Goal: Task Accomplishment & Management: Complete application form

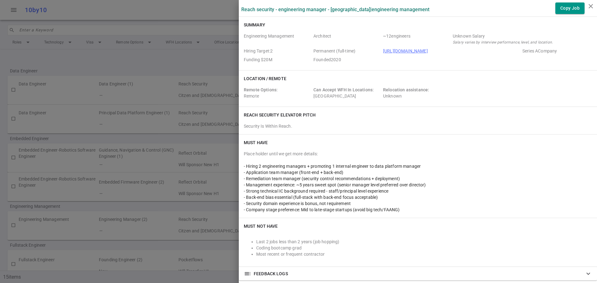
click at [483, 154] on div "Place holder until we get more details:" at bounding box center [418, 154] width 348 height 6
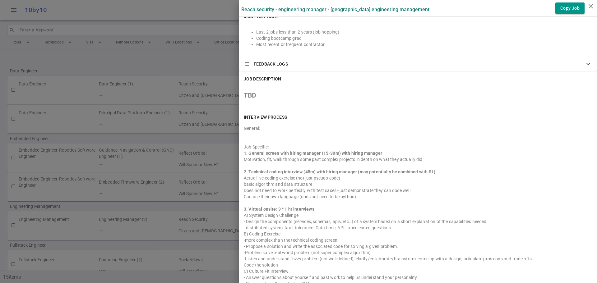
scroll to position [218, 0]
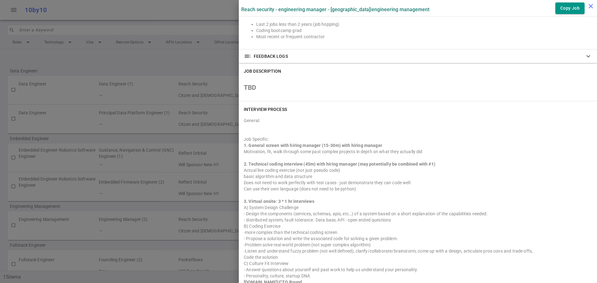
click at [588, 9] on icon "close" at bounding box center [590, 5] width 7 height 7
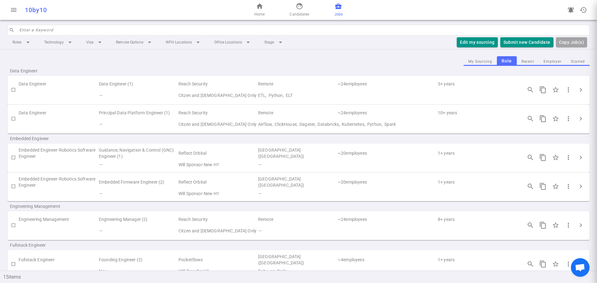
scroll to position [0, 0]
click at [523, 38] on button "Submit new Candidate" at bounding box center [527, 42] width 53 height 10
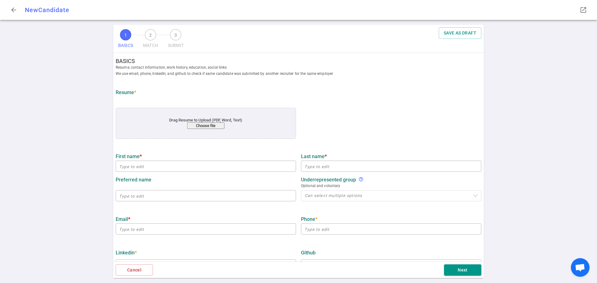
click at [204, 128] on button "Choose file" at bounding box center [205, 126] width 37 height 7
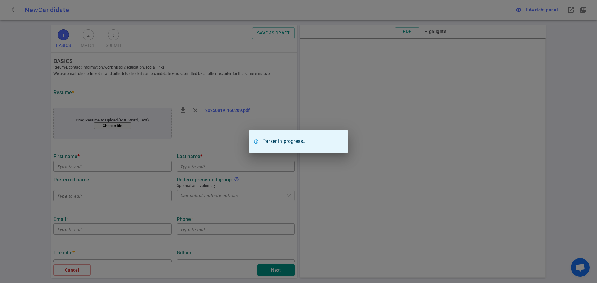
type input "[PERSON_NAME]"
type input "[EMAIL_ADDRESS][DOMAIN_NAME]"
type input "[PHONE_NUMBER]"
type input "[URL][DOMAIN_NAME]"
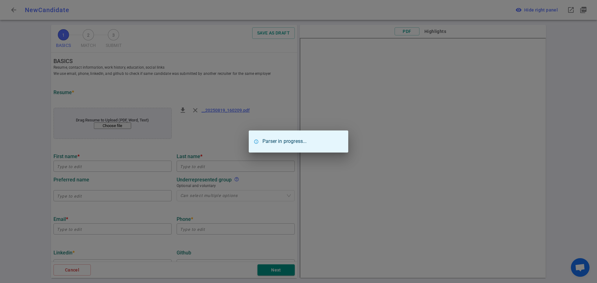
type input "Abnormal Ai"
type textarea "Software Engineering Manager"
type input "15.5"
type input "[US_STATE] Institute Of Technology"
type input "Computer Science"
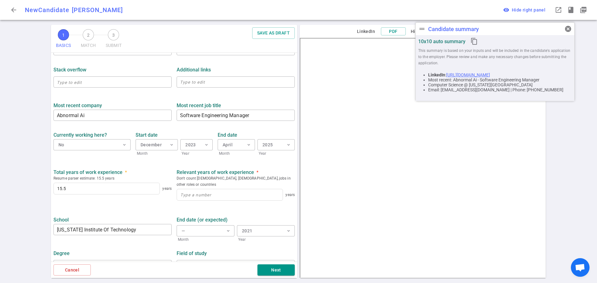
scroll to position [224, 0]
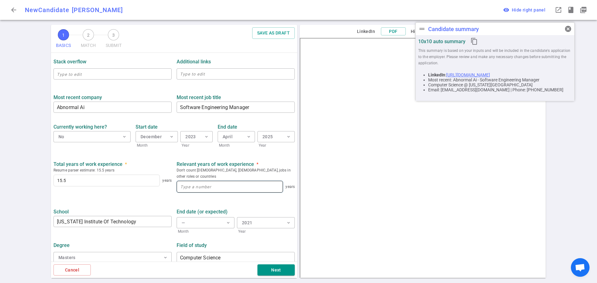
click at [202, 184] on input at bounding box center [230, 186] width 106 height 11
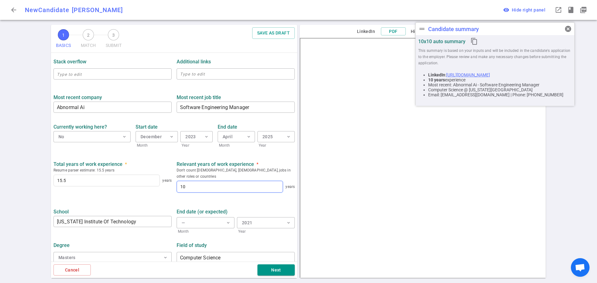
type input "10"
click at [140, 196] on ul "BASICS Resume, contact information, work history, education, social links We us…" at bounding box center [174, 48] width 246 height 438
click at [274, 269] on button "Next" at bounding box center [276, 271] width 37 height 12
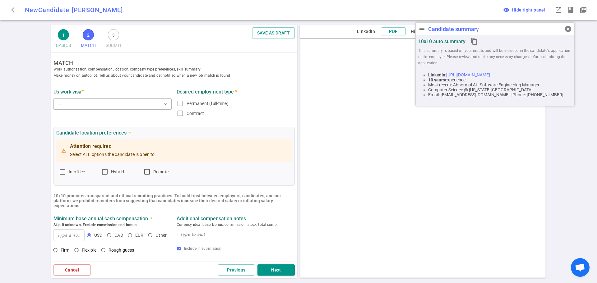
scroll to position [0, 0]
click at [102, 104] on button "— expand_more" at bounding box center [113, 104] width 118 height 11
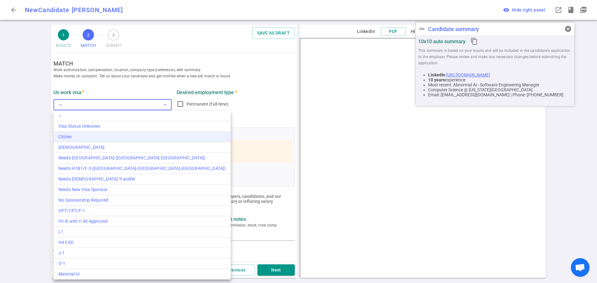
click at [81, 135] on div "Citizen" at bounding box center [141, 137] width 167 height 7
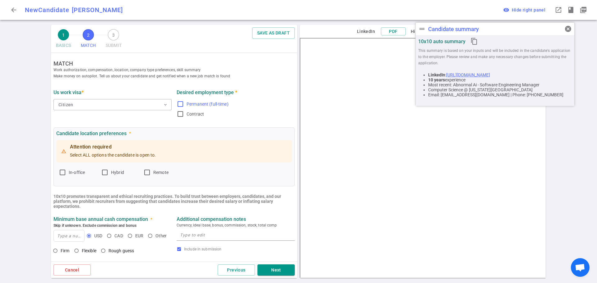
click at [178, 104] on input "Permanent (full-time)" at bounding box center [180, 104] width 7 height 7
checkbox input "true"
click at [63, 171] on input "In-office" at bounding box center [62, 172] width 7 height 7
checkbox input "true"
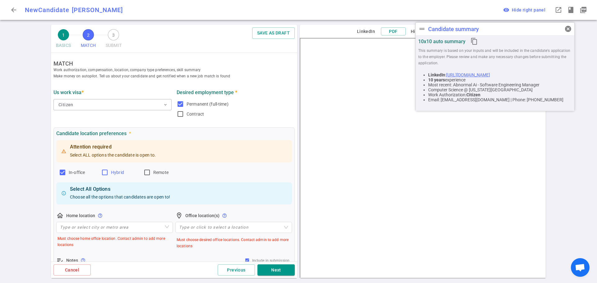
click at [106, 173] on input "Hybrid" at bounding box center [104, 172] width 7 height 7
checkbox input "true"
click at [147, 172] on input "Remote" at bounding box center [146, 172] width 7 height 7
checkbox input "true"
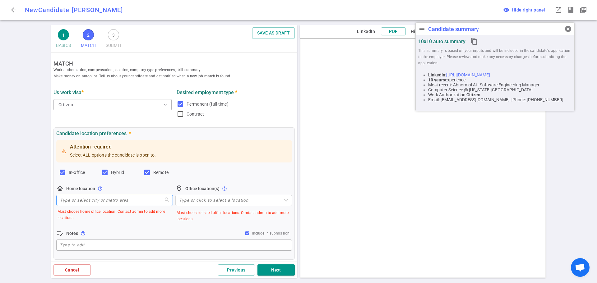
click at [85, 198] on input "search" at bounding box center [114, 200] width 109 height 11
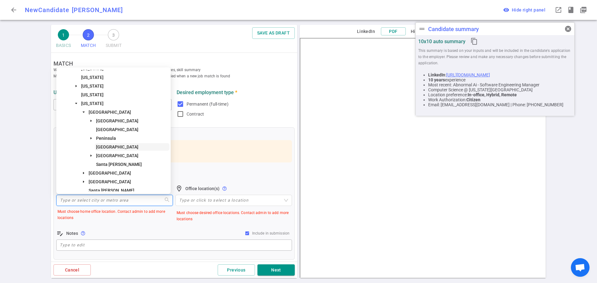
scroll to position [31, 0]
click at [113, 148] on span "[GEOGRAPHIC_DATA]" at bounding box center [117, 147] width 42 height 5
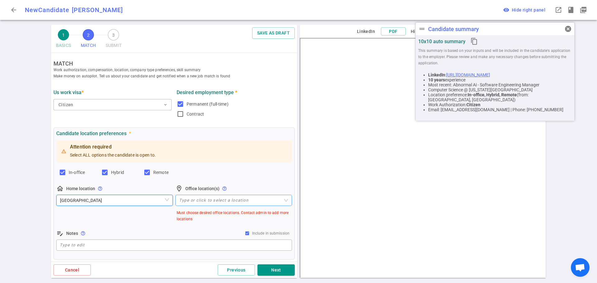
click at [184, 199] on div at bounding box center [231, 200] width 108 height 5
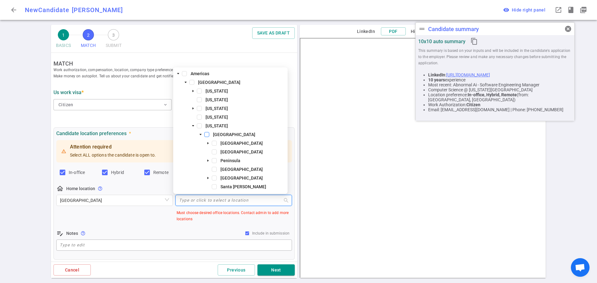
click at [208, 134] on span at bounding box center [206, 134] width 5 height 5
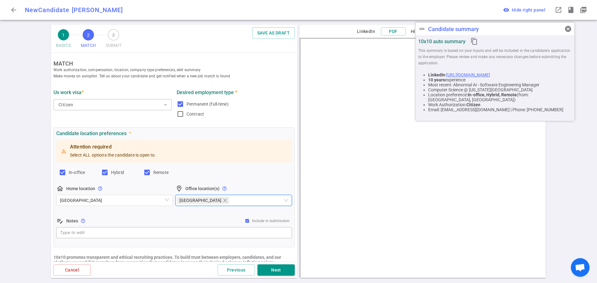
drag, startPoint x: 147, startPoint y: 216, endPoint x: 150, endPoint y: 213, distance: 4.6
click at [148, 215] on div "Attention required Select ALL options the candidate is open to. In-office Hybri…" at bounding box center [174, 189] width 236 height 101
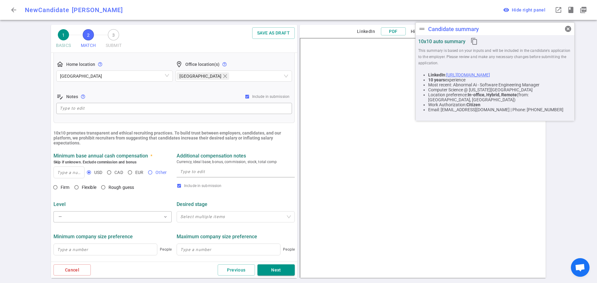
scroll to position [187, 0]
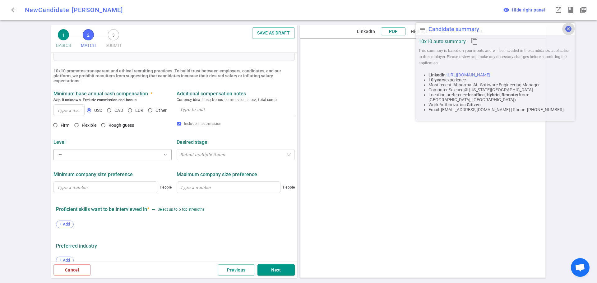
click at [569, 30] on span "cancel" at bounding box center [568, 28] width 7 height 7
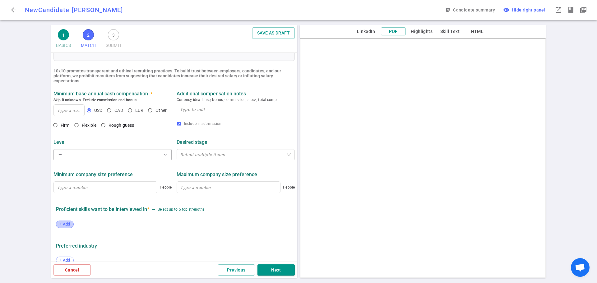
click at [64, 225] on span "+ Add" at bounding box center [65, 224] width 15 height 5
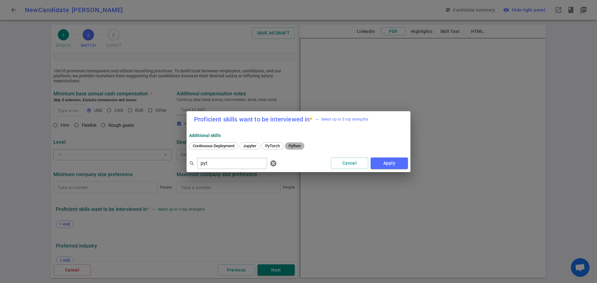
click at [302, 145] on span "Python" at bounding box center [295, 146] width 16 height 5
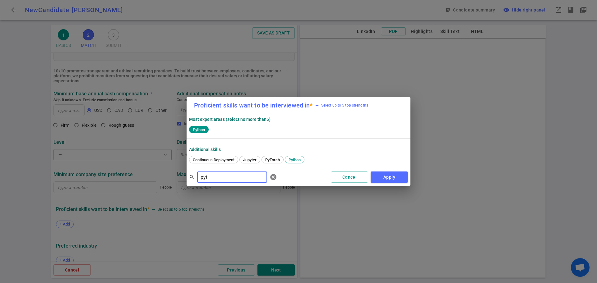
drag, startPoint x: 236, startPoint y: 178, endPoint x: 142, endPoint y: 193, distance: 94.8
click at [142, 193] on div "Proficient skills want to be interviewed in * — Select up to 5 top strengths Mo…" at bounding box center [298, 141] width 597 height 283
drag, startPoint x: 193, startPoint y: 158, endPoint x: 197, endPoint y: 160, distance: 4.2
click at [194, 158] on span "Java" at bounding box center [197, 160] width 13 height 5
click at [222, 161] on span "Javascript" at bounding box center [219, 160] width 23 height 5
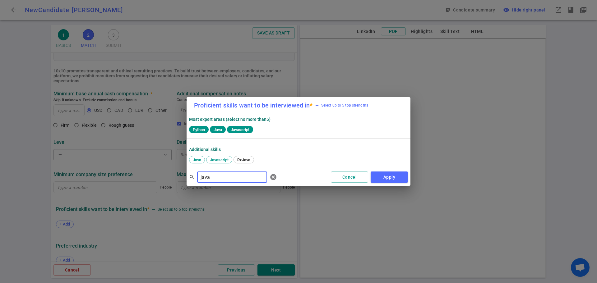
drag, startPoint x: 211, startPoint y: 177, endPoint x: 155, endPoint y: 186, distance: 56.7
click at [155, 186] on div "Proficient skills want to be interviewed in * — Select up to 5 top strengths Mo…" at bounding box center [298, 141] width 597 height 283
click at [220, 161] on span "React" at bounding box center [218, 160] width 15 height 5
drag, startPoint x: 216, startPoint y: 179, endPoint x: 174, endPoint y: 185, distance: 42.8
click at [174, 185] on div "Proficient skills want to be interviewed in * — Select up to 5 top strengths Mo…" at bounding box center [298, 141] width 597 height 283
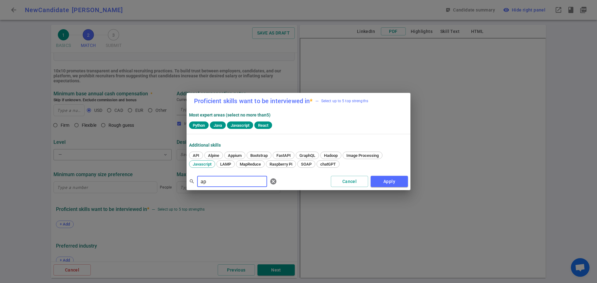
type input "a"
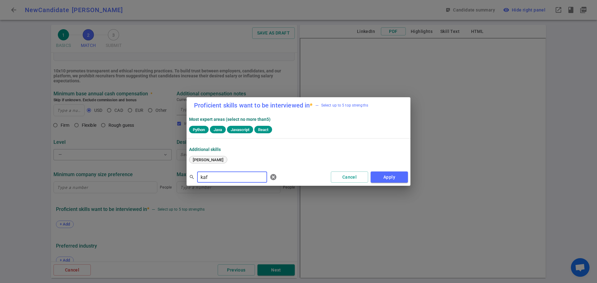
type input "kaf"
click at [200, 161] on span "[PERSON_NAME]" at bounding box center [208, 160] width 35 height 5
click at [395, 178] on button "Apply" at bounding box center [389, 178] width 37 height 12
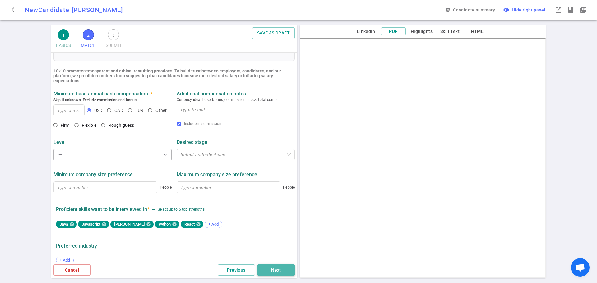
click at [273, 269] on button "Next" at bounding box center [276, 271] width 37 height 12
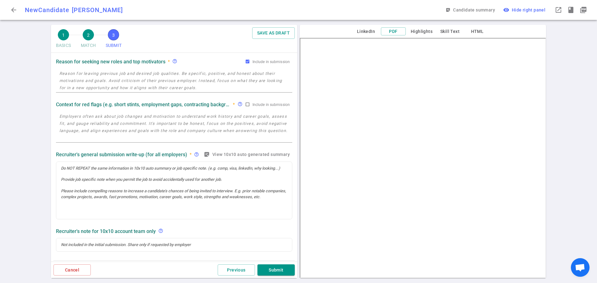
scroll to position [0, 0]
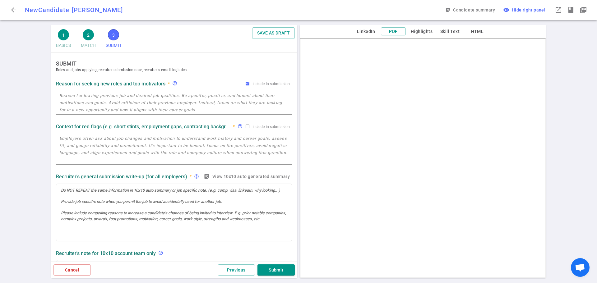
click at [84, 103] on textarea at bounding box center [174, 102] width 230 height 21
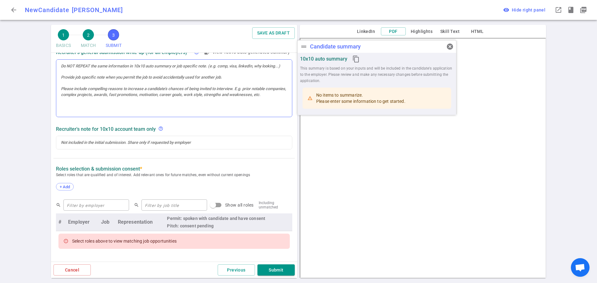
click at [77, 86] on div at bounding box center [174, 89] width 236 height 58
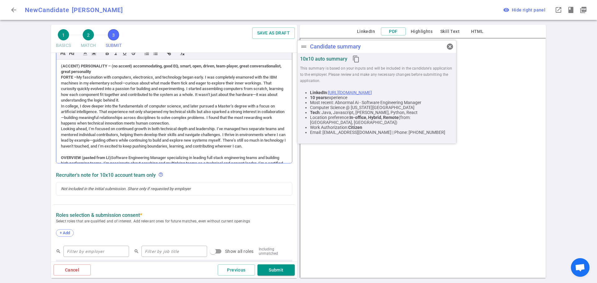
click at [130, 72] on div "(ACCENT) PERSONALITY – (no accent) accommodating, good EQ, smart, open, driven,…" at bounding box center [174, 69] width 227 height 12
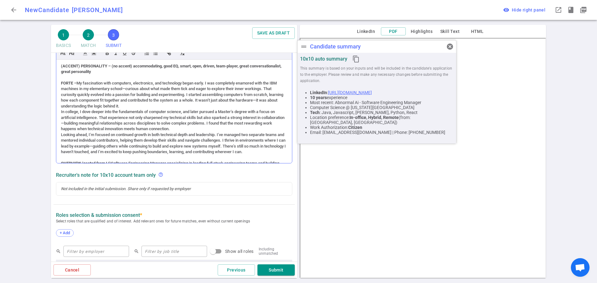
click at [61, 112] on div "(ACCENT) PERSONALITY – (no accent) accommodating, good EQ, smart, open, driven,…" at bounding box center [174, 112] width 236 height 104
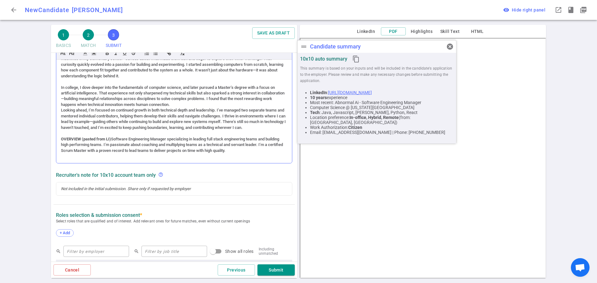
scroll to position [36, 0]
click at [60, 106] on div "(ACCENT) PERSONALITY – (no accent) accommodating, good EQ, smart, open, driven,…" at bounding box center [174, 112] width 236 height 104
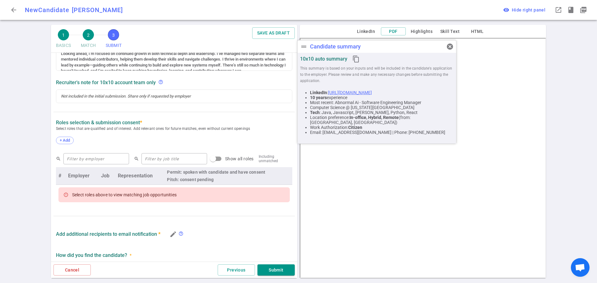
scroll to position [231, 0]
click at [71, 138] on span "+ Add" at bounding box center [65, 140] width 15 height 5
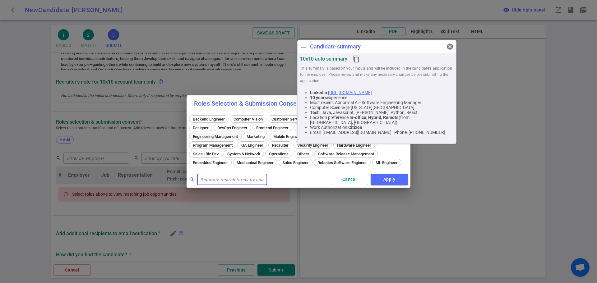
click at [240, 134] on span "Engineering Management" at bounding box center [215, 136] width 49 height 5
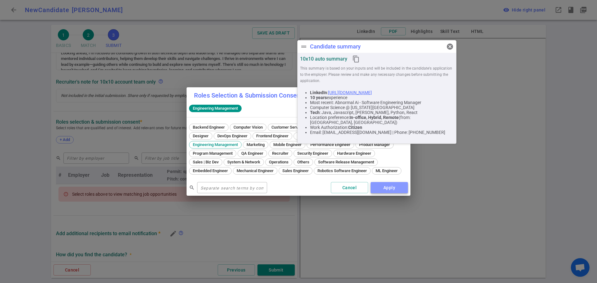
drag, startPoint x: 390, startPoint y: 194, endPoint x: 308, endPoint y: 189, distance: 82.9
click at [390, 194] on button "Apply" at bounding box center [389, 188] width 37 height 12
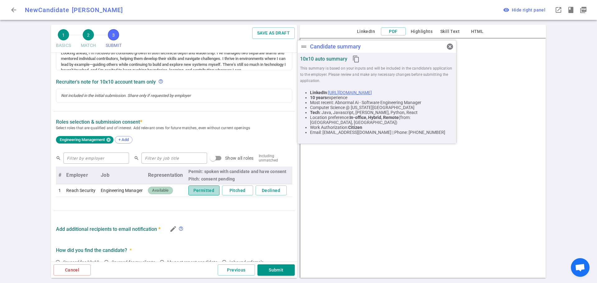
click at [197, 194] on button "Permitted" at bounding box center [204, 191] width 31 height 10
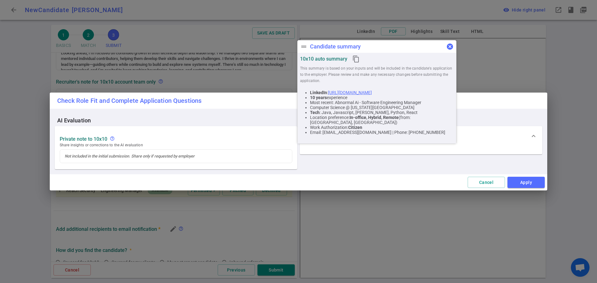
click at [451, 45] on span "cancel" at bounding box center [449, 46] width 7 height 7
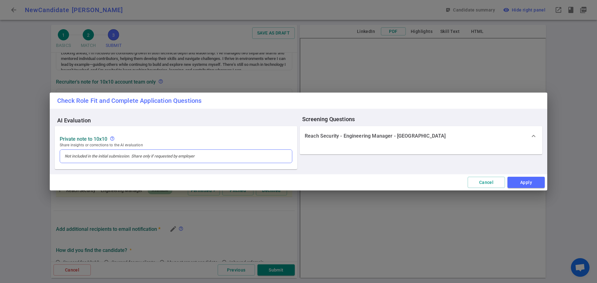
click at [74, 160] on div at bounding box center [176, 156] width 232 height 13
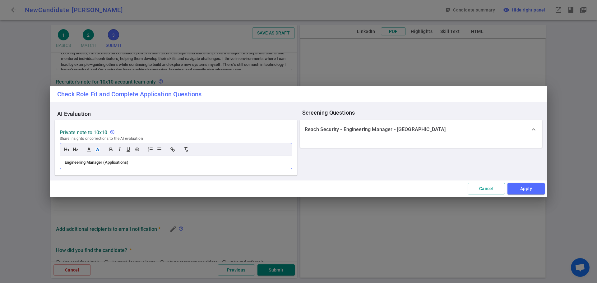
click at [62, 161] on div "Engineering Manager (Applications)" at bounding box center [176, 162] width 232 height 13
click at [202, 165] on div "[PERSON_NAME] would like to be submitted to Engineering Manager (Applications)" at bounding box center [176, 163] width 223 height 6
click at [524, 193] on button "Apply" at bounding box center [526, 189] width 37 height 12
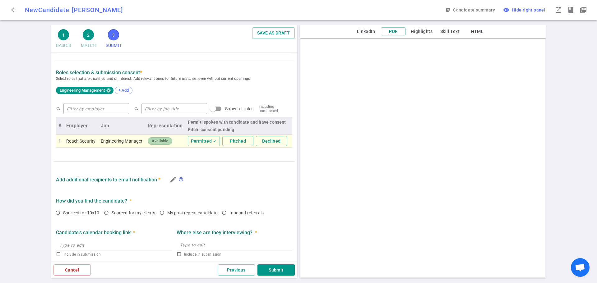
scroll to position [303, 0]
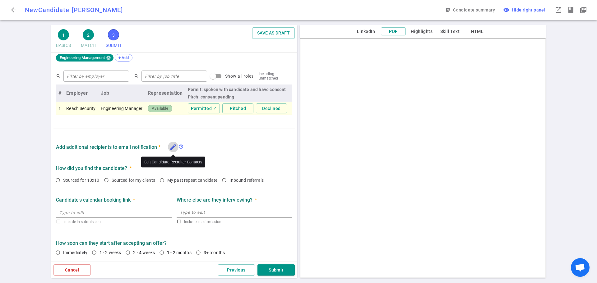
click at [174, 148] on icon "edit" at bounding box center [173, 146] width 7 height 7
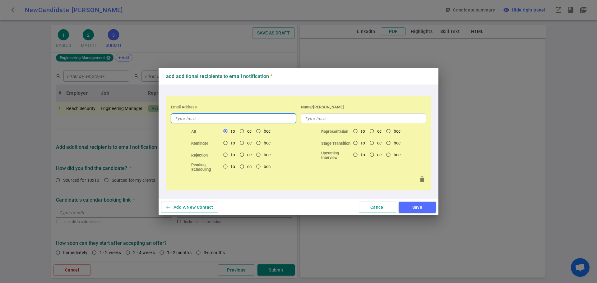
click at [193, 119] on input "text" at bounding box center [233, 119] width 125 height 10
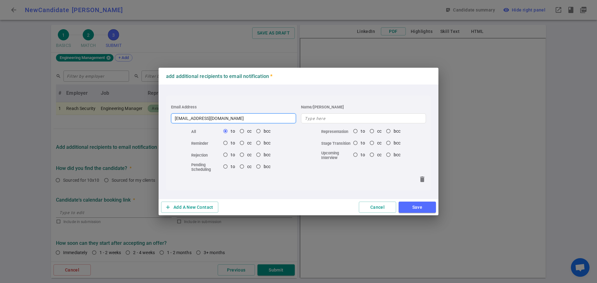
type input "[EMAIL_ADDRESS][DOMAIN_NAME]"
click at [422, 206] on button "Save" at bounding box center [417, 208] width 37 height 12
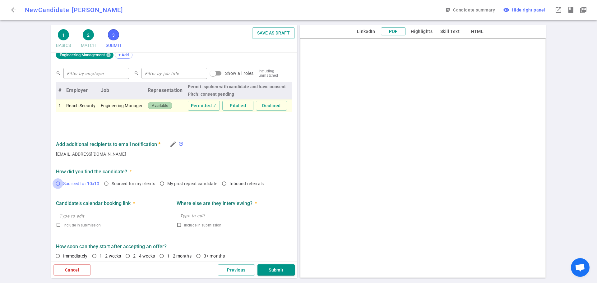
click at [56, 185] on input "Sourced for 10x10" at bounding box center [58, 184] width 11 height 11
radio input "true"
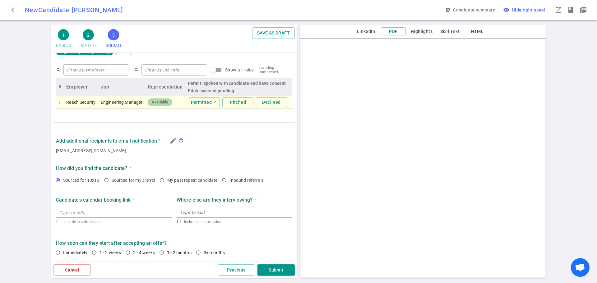
scroll to position [309, 0]
drag, startPoint x: 93, startPoint y: 252, endPoint x: 98, endPoint y: 253, distance: 5.1
click at [93, 252] on input "1 - 2 weeks" at bounding box center [94, 253] width 11 height 11
radio input "true"
click at [273, 269] on button "Submit" at bounding box center [276, 271] width 37 height 12
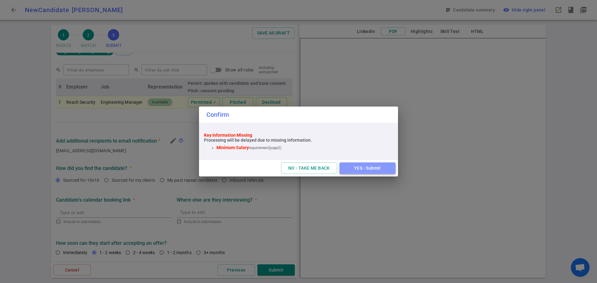
click at [368, 168] on button "YES - Submit" at bounding box center [368, 169] width 56 height 12
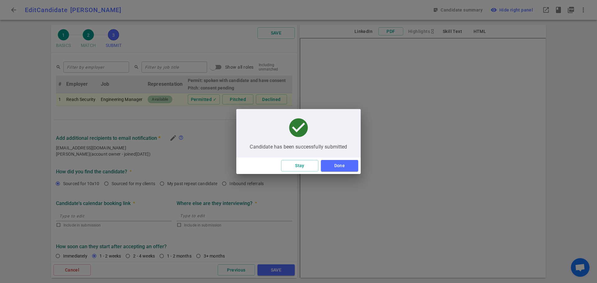
click at [334, 167] on button "Done" at bounding box center [339, 166] width 37 height 12
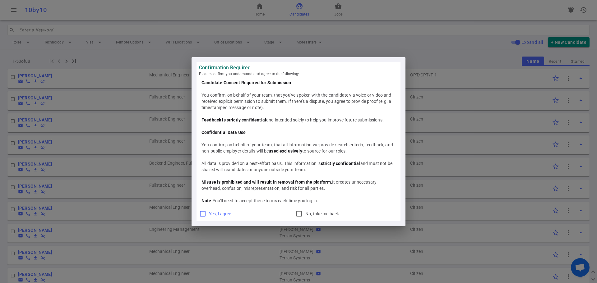
click at [203, 214] on input "Yes, I agree" at bounding box center [202, 213] width 7 height 7
checkbox input "true"
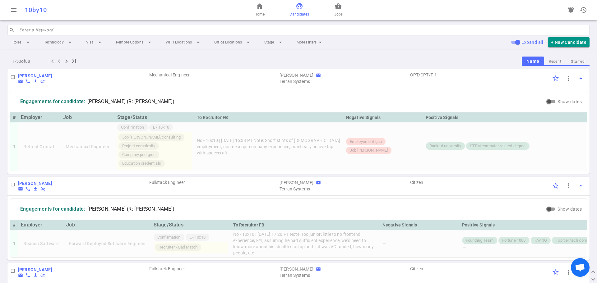
drag, startPoint x: 258, startPoint y: 14, endPoint x: 182, endPoint y: 15, distance: 76.5
click at [258, 14] on span "Home" at bounding box center [260, 14] width 10 height 6
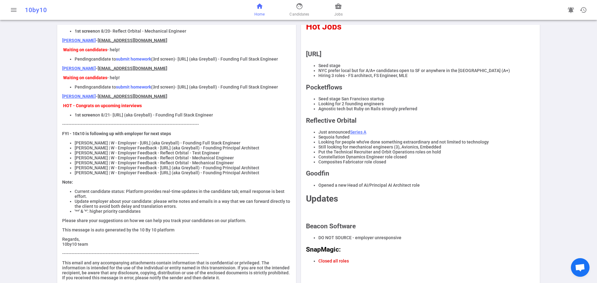
scroll to position [4, 0]
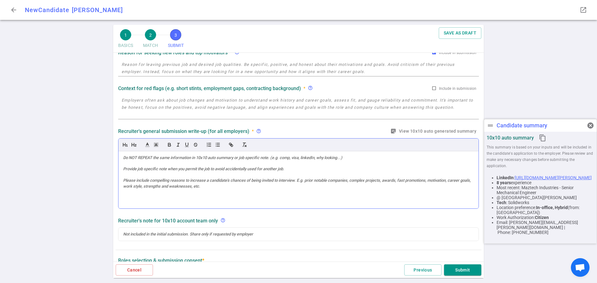
click at [138, 169] on div at bounding box center [299, 181] width 360 height 58
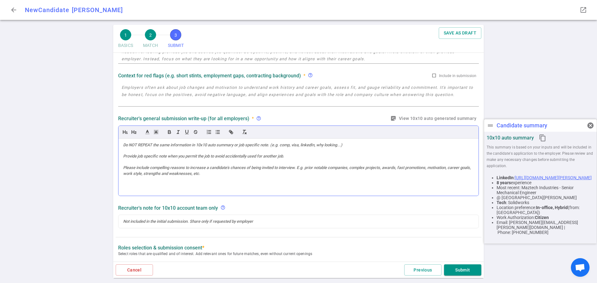
paste div
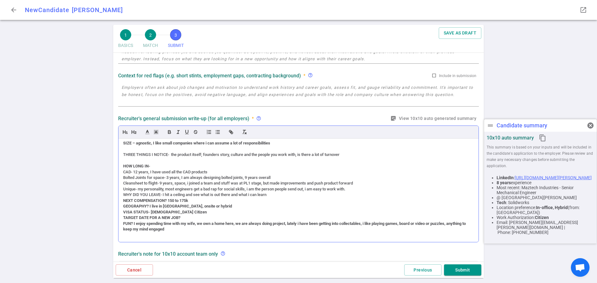
click at [124, 198] on div "WHY DID YOU LEAVE- I hit a ceiling and see what is out there and what i can lea…" at bounding box center [298, 195] width 351 height 6
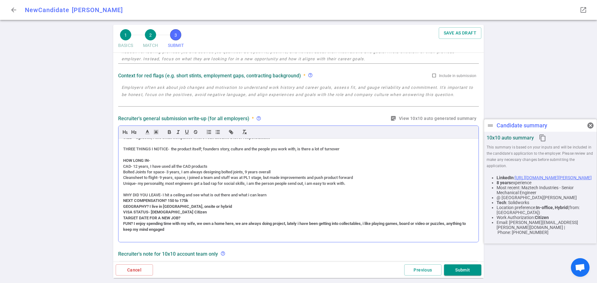
scroll to position [105, 0]
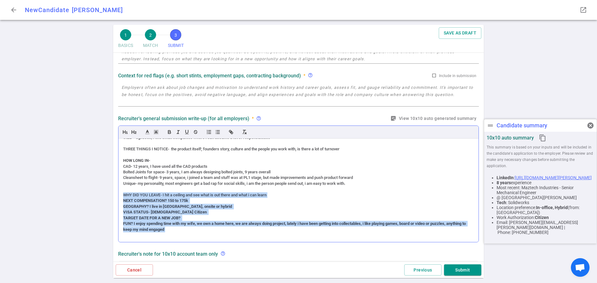
drag, startPoint x: 190, startPoint y: 231, endPoint x: 121, endPoint y: 194, distance: 79.2
click at [120, 194] on div "(ACCENT) PERSONALITY – (no accent) very accommodating, open, kind, very smart, …" at bounding box center [299, 191] width 360 height 104
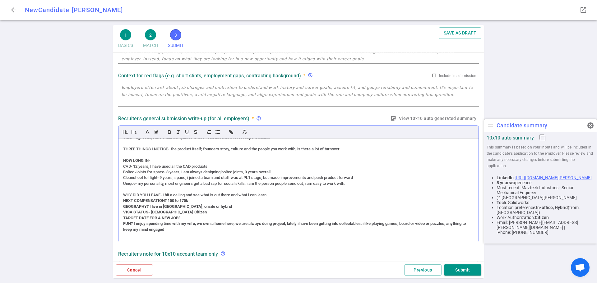
scroll to position [70, 0]
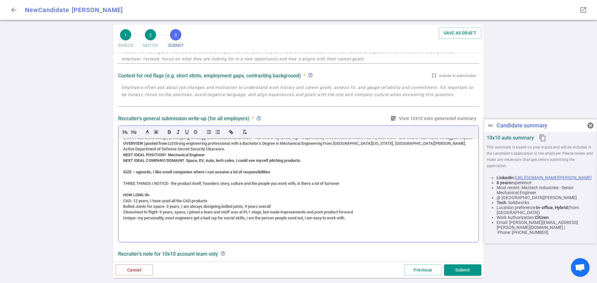
drag, startPoint x: 356, startPoint y: 219, endPoint x: 175, endPoint y: 213, distance: 181.2
click at [175, 213] on div "(ACCENT) PERSONALITY – (no accent) very accommodating, open, kind, very smart, …" at bounding box center [299, 191] width 360 height 104
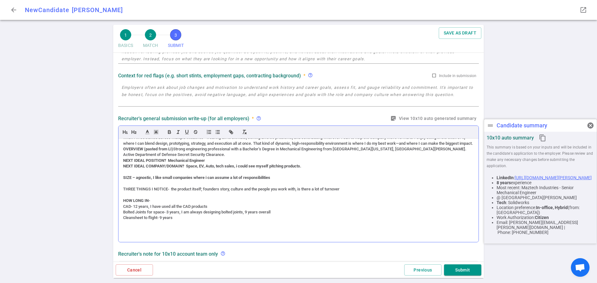
click at [232, 189] on div "THREE THINGS I NOTICE- the product itself; founders story, culture and the peop…" at bounding box center [298, 190] width 351 height 6
click at [209, 178] on strong "SIZE – agnostic, I like small companies where i can assume a lot of responsibil…" at bounding box center [196, 177] width 147 height 5
click at [123, 161] on div "(ACCENT) PERSONALITY – (no accent) very accommodating, open, kind, very smart, …" at bounding box center [299, 191] width 360 height 104
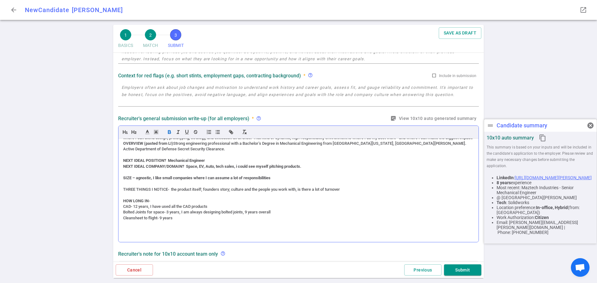
click at [126, 167] on strong "NEXT IDEAL COMPANY/DOMAIN? Space, EV, Auto, tech sales, i could see myself pitc…" at bounding box center [212, 166] width 178 height 5
click at [122, 168] on div "(ACCENT) PERSONALITY – (no accent) very accommodating, open, kind, very smart, …" at bounding box center [299, 191] width 360 height 104
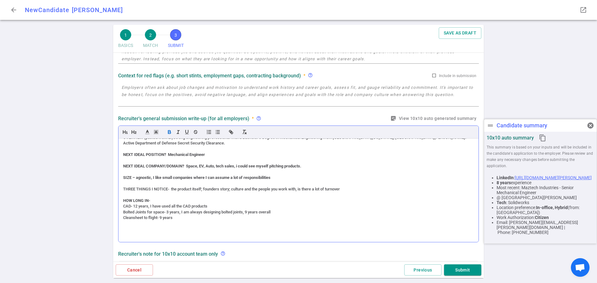
scroll to position [76, 0]
click at [239, 166] on strong "﻿ NEXT IDEAL COMPANY/DOMAIN? Space, EV, Auto, tech sales, i could see myself pi…" at bounding box center [212, 166] width 178 height 5
drag, startPoint x: 309, startPoint y: 167, endPoint x: 215, endPoint y: 166, distance: 94.0
click at [215, 166] on div "NEXT IDEAL COMPANY/DOMAIN? Space, EV, Auto, tech sales, I could see myself pitc…" at bounding box center [298, 167] width 351 height 6
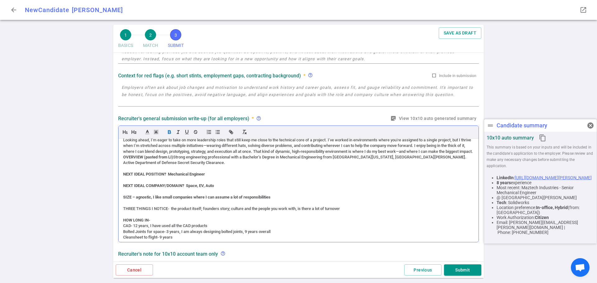
click at [123, 168] on div "(ACCENT) PERSONALITY – (no accent) very accommodating, open, kind, very smart, …" at bounding box center [299, 191] width 360 height 104
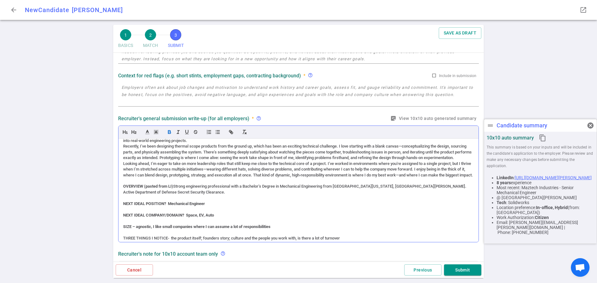
scroll to position [0, 0]
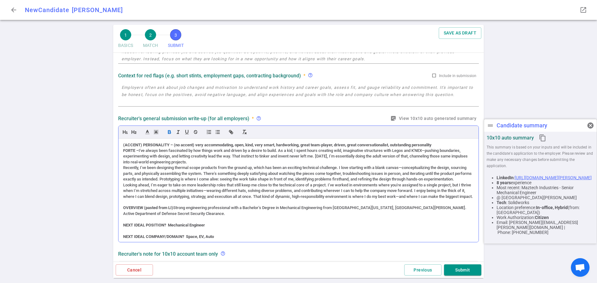
click at [123, 192] on div "(ACCENT) PERSONALITY – (no accent) very accommodating, open, kind, very smart, …" at bounding box center [299, 191] width 360 height 104
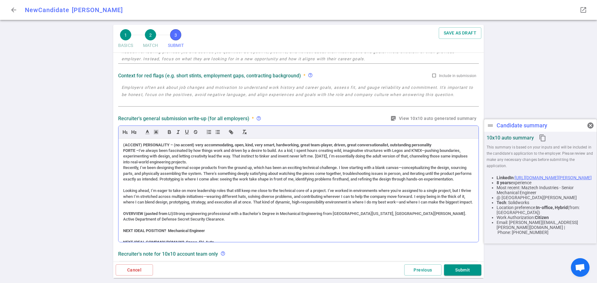
click at [123, 168] on div "(ACCENT) PERSONALITY – (no accent) very accommodating, open, kind, very smart, …" at bounding box center [299, 191] width 360 height 104
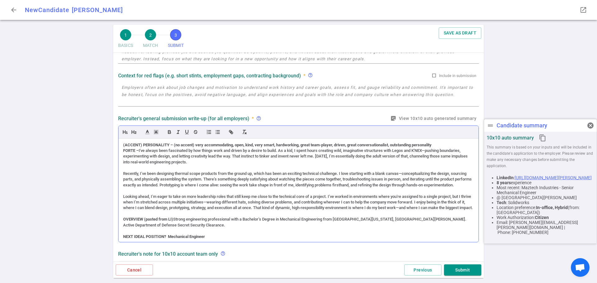
click at [124, 152] on strong "FORTE –" at bounding box center [131, 150] width 16 height 5
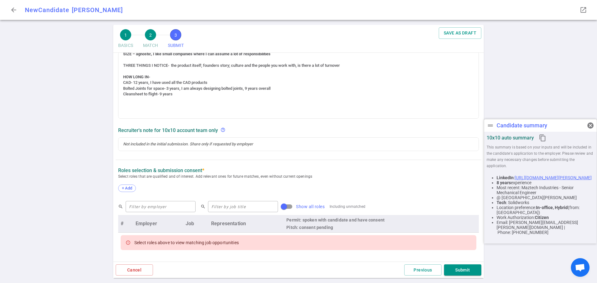
scroll to position [168, 0]
click at [131, 185] on div "+ Add" at bounding box center [127, 187] width 18 height 7
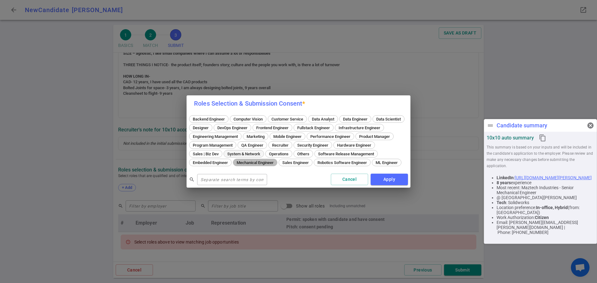
click at [276, 161] on span "Mechanical Engineer" at bounding box center [255, 163] width 41 height 5
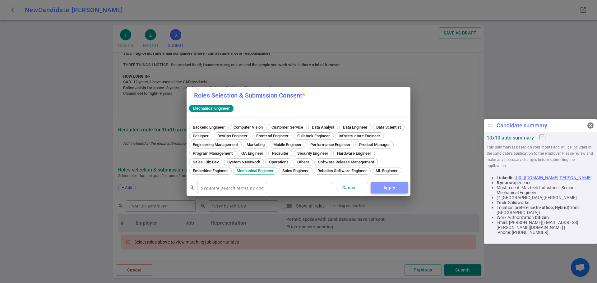
click at [381, 188] on button "Apply" at bounding box center [389, 188] width 37 height 12
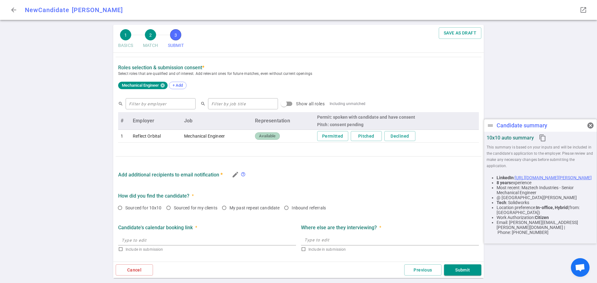
scroll to position [280, 0]
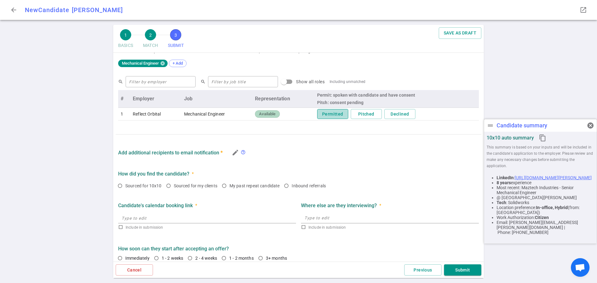
click at [328, 112] on button "Permitted" at bounding box center [332, 114] width 31 height 10
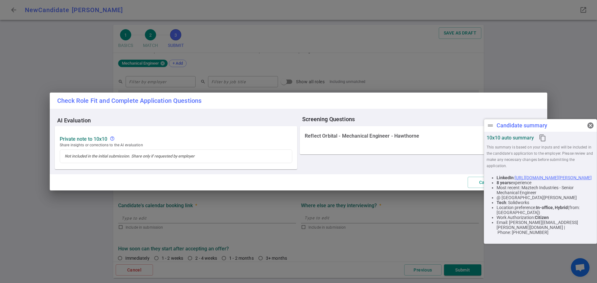
click at [587, 128] on button "cancel" at bounding box center [591, 125] width 12 height 12
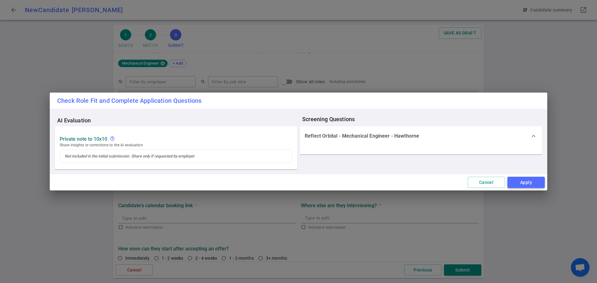
click at [522, 182] on button "Apply" at bounding box center [526, 183] width 37 height 12
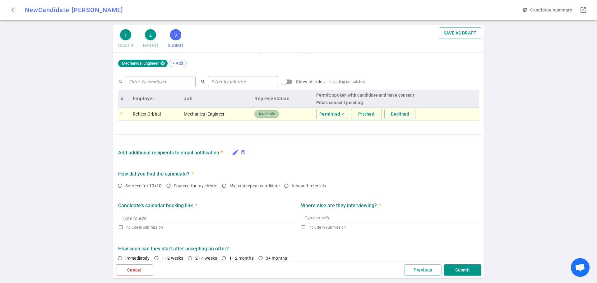
click at [235, 154] on icon "edit" at bounding box center [235, 152] width 7 height 7
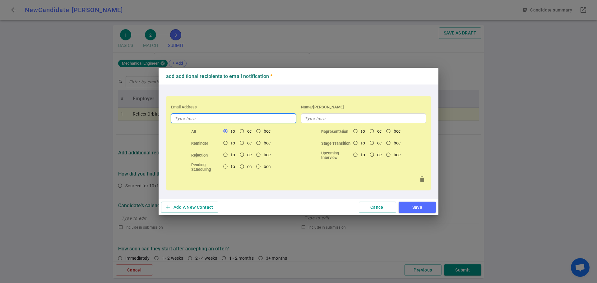
click at [211, 120] on input "text" at bounding box center [233, 119] width 125 height 10
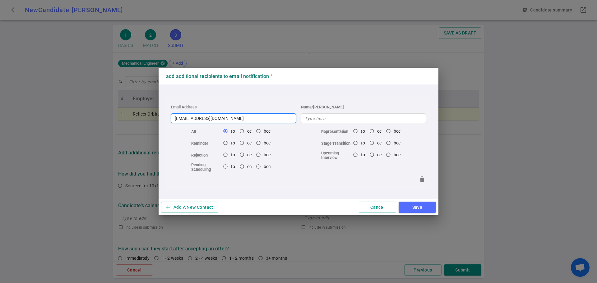
type input "[EMAIL_ADDRESS][DOMAIN_NAME]"
click at [411, 208] on button "Save" at bounding box center [417, 208] width 37 height 12
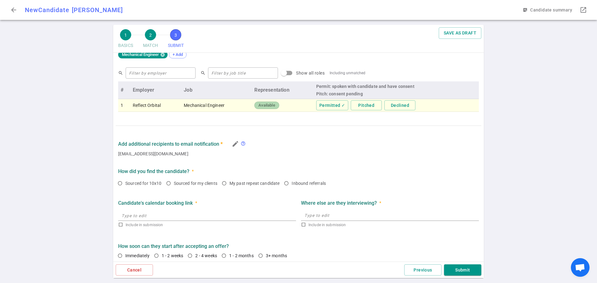
scroll to position [292, 0]
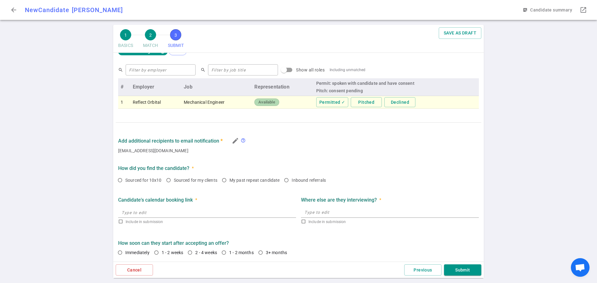
drag, startPoint x: 121, startPoint y: 180, endPoint x: 133, endPoint y: 188, distance: 14.7
click at [121, 180] on input "Sourced for 10x10" at bounding box center [120, 180] width 11 height 11
radio input "true"
click at [158, 252] on input "1 - 2 weeks" at bounding box center [156, 253] width 11 height 11
radio input "true"
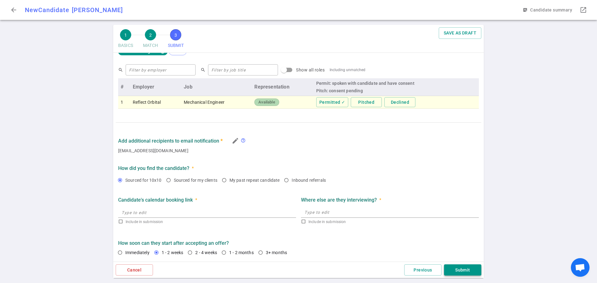
click at [465, 269] on button "Submit" at bounding box center [462, 271] width 37 height 12
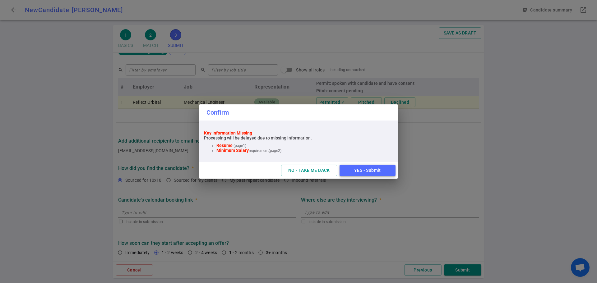
click at [360, 173] on button "YES - Submit" at bounding box center [368, 171] width 56 height 12
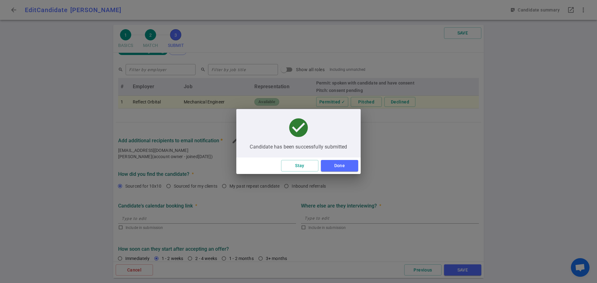
scroll to position [93, 0]
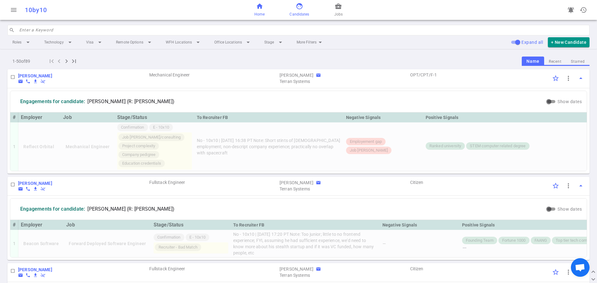
click at [262, 4] on span "home" at bounding box center [259, 5] width 7 height 7
